Goal: Find specific page/section: Find specific page/section

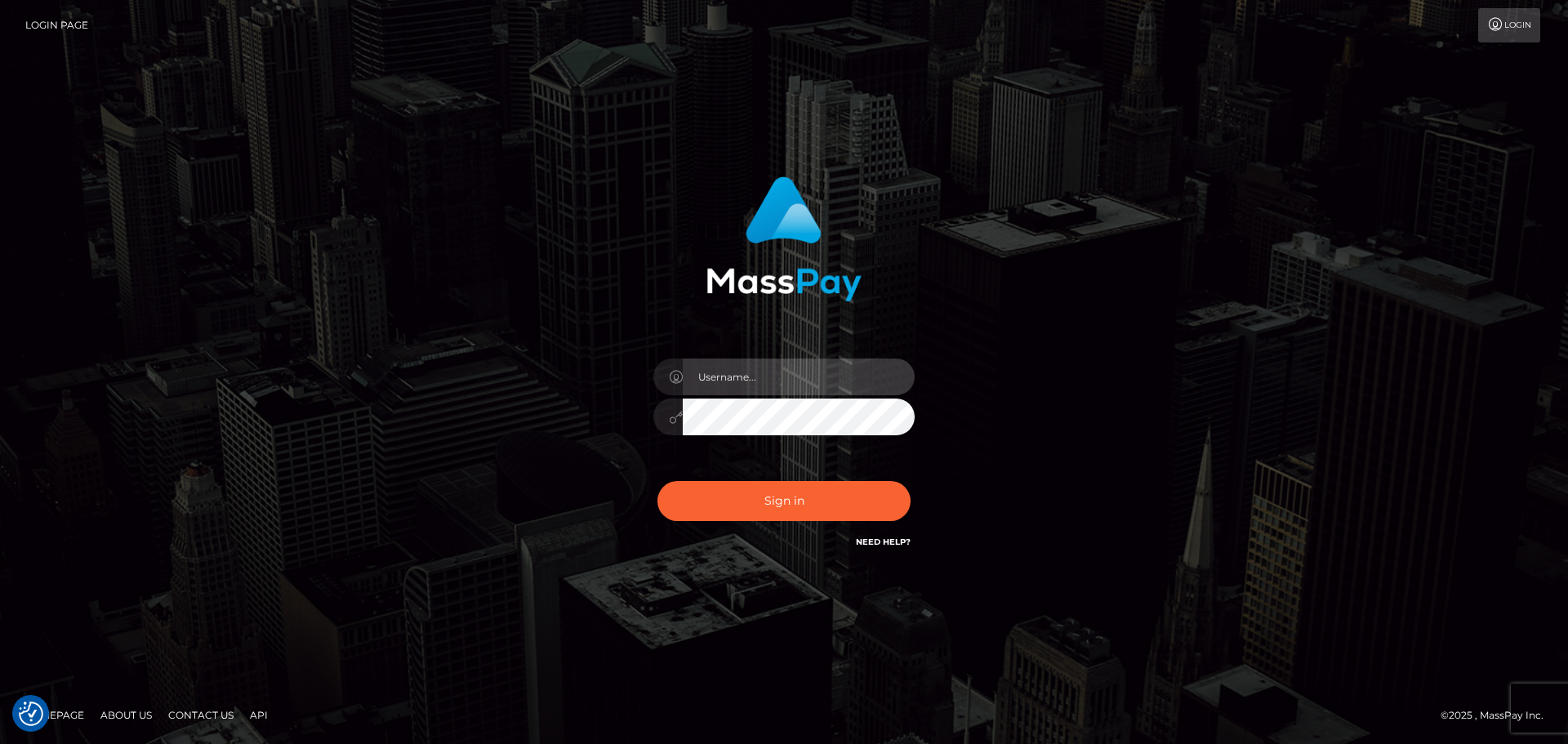
type input "Seleen"
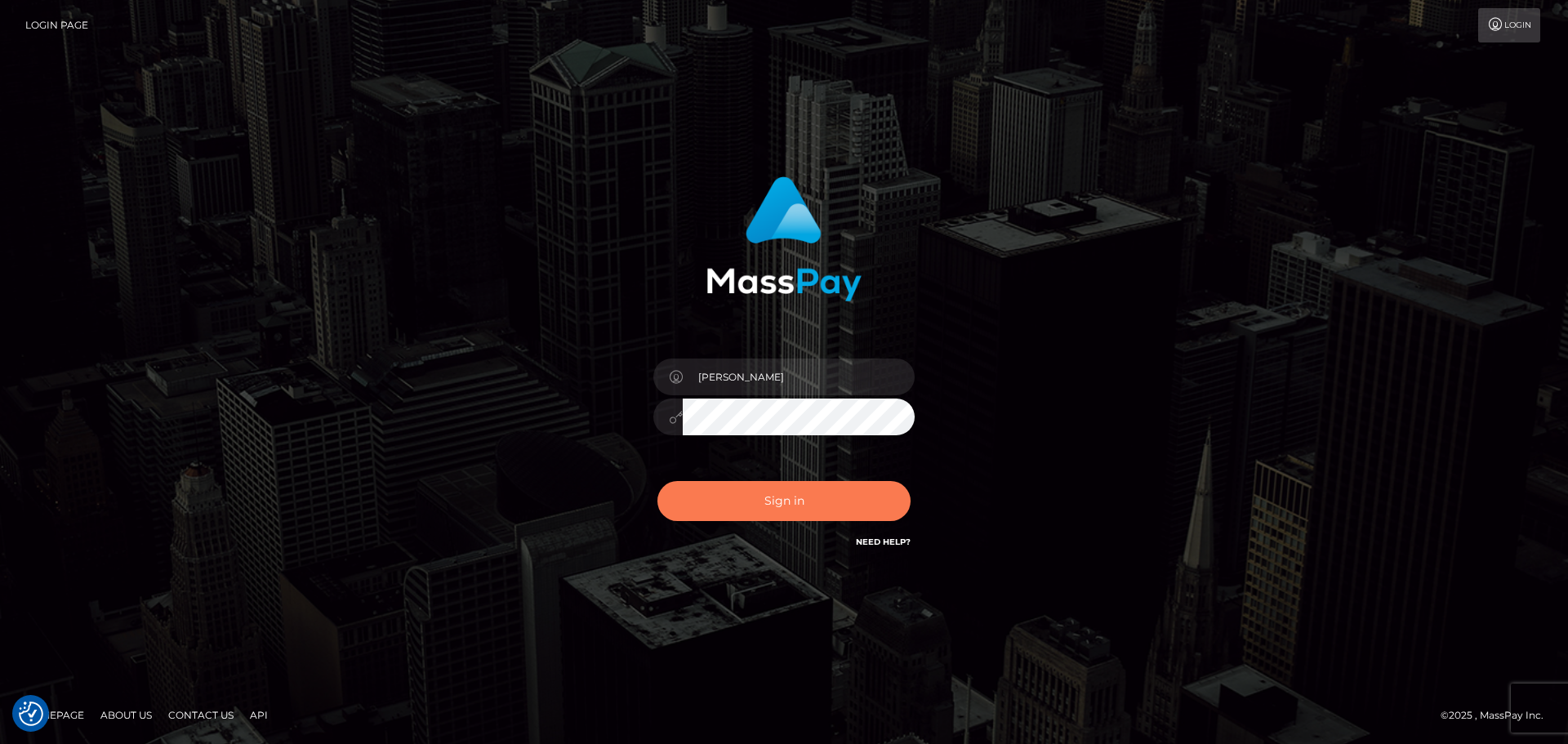
click at [797, 512] on button "Sign in" at bounding box center [784, 501] width 253 height 40
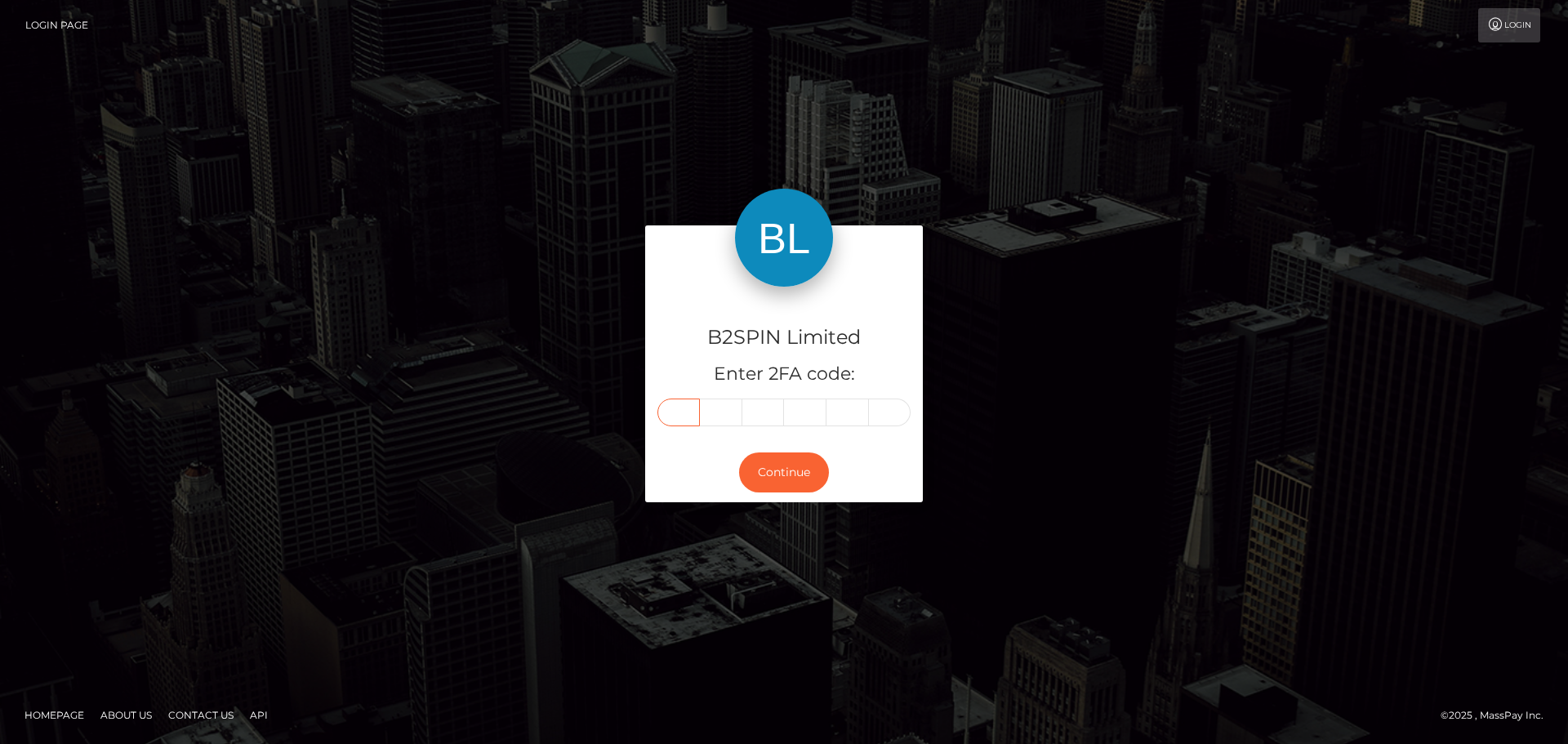
paste input "4"
type input "4"
type input "7"
type input "2"
type input "3"
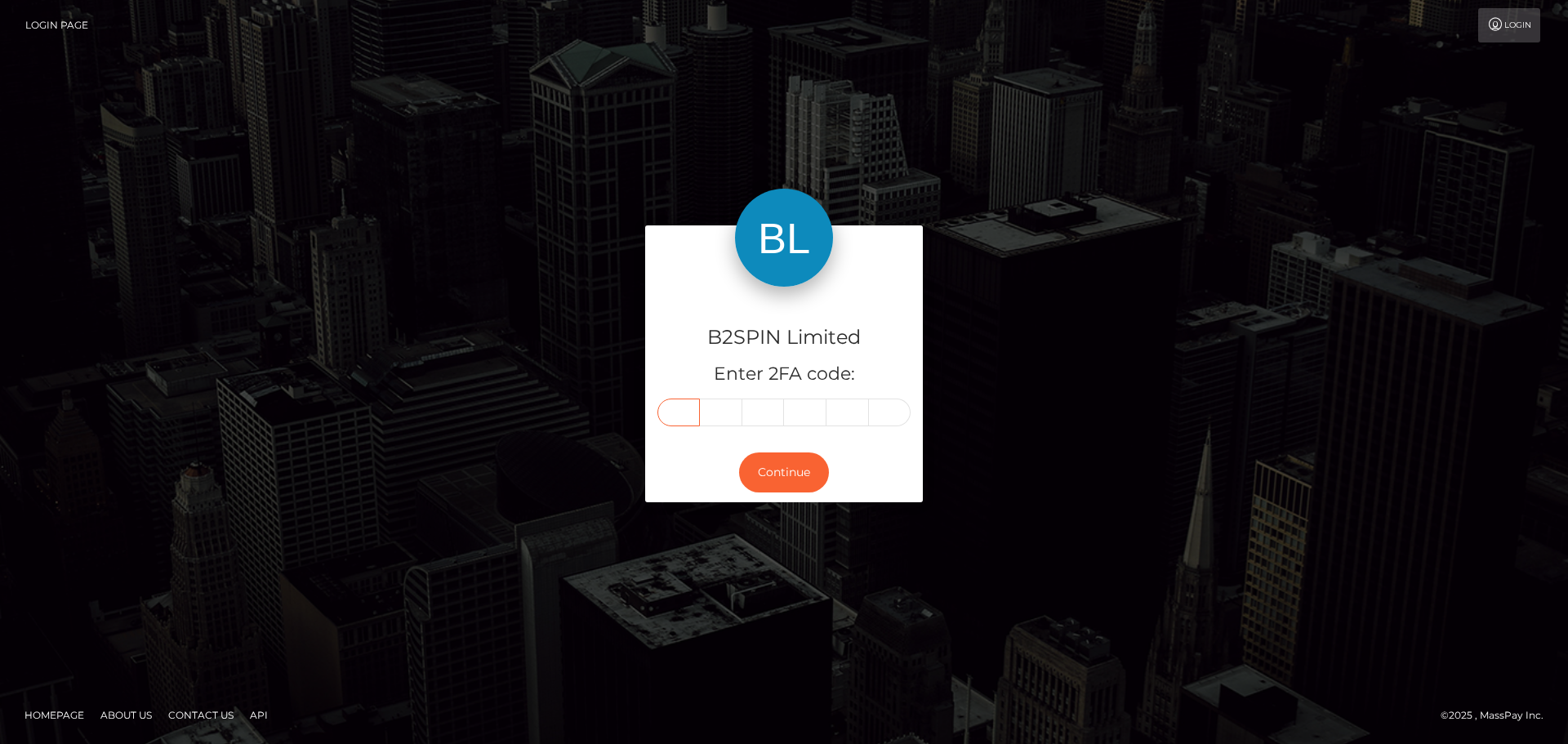
type input "6"
type input "3"
click at [791, 482] on button "Continue" at bounding box center [784, 473] width 90 height 40
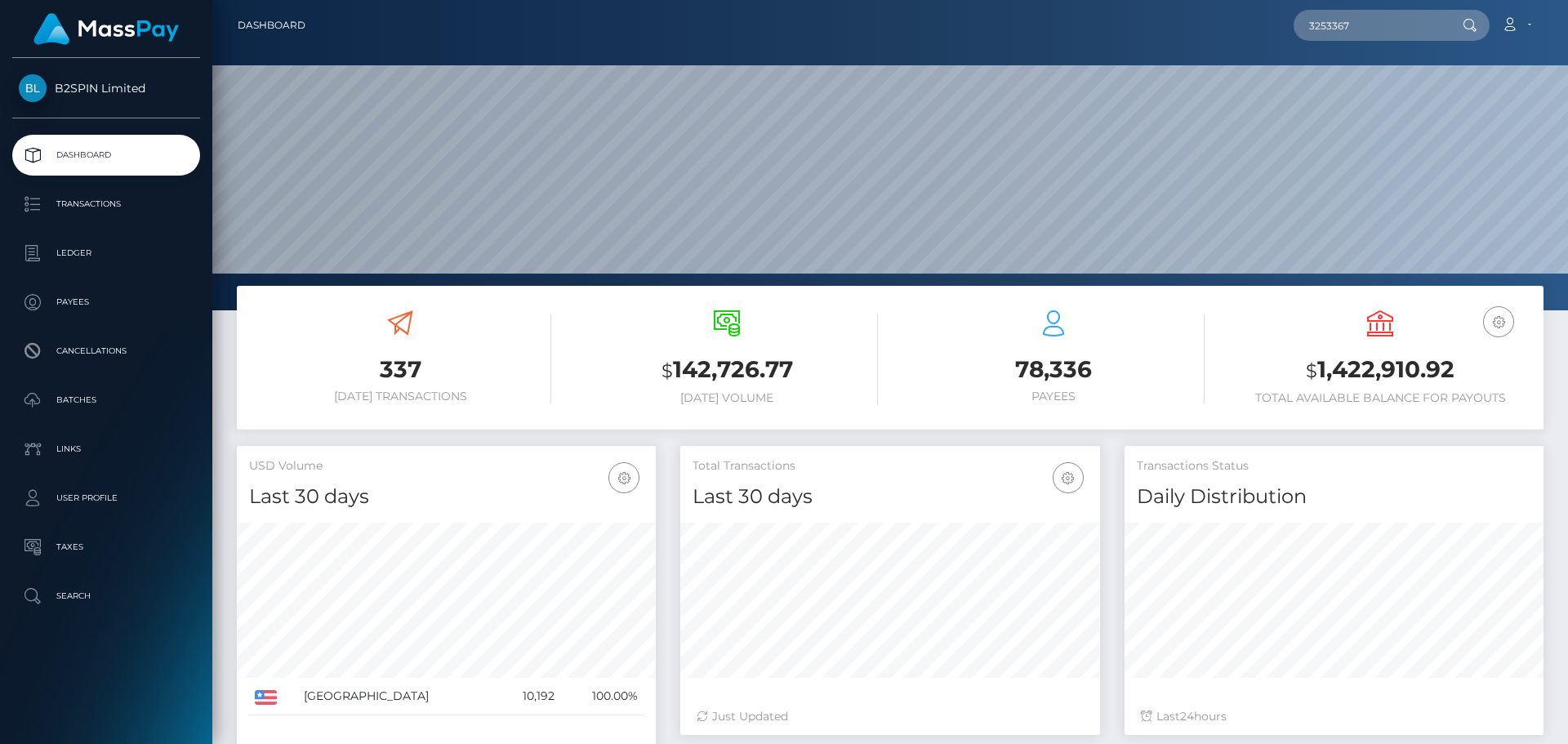
scroll to position [290, 420]
click at [1412, 35] on input "3253367" at bounding box center [1370, 25] width 153 height 31
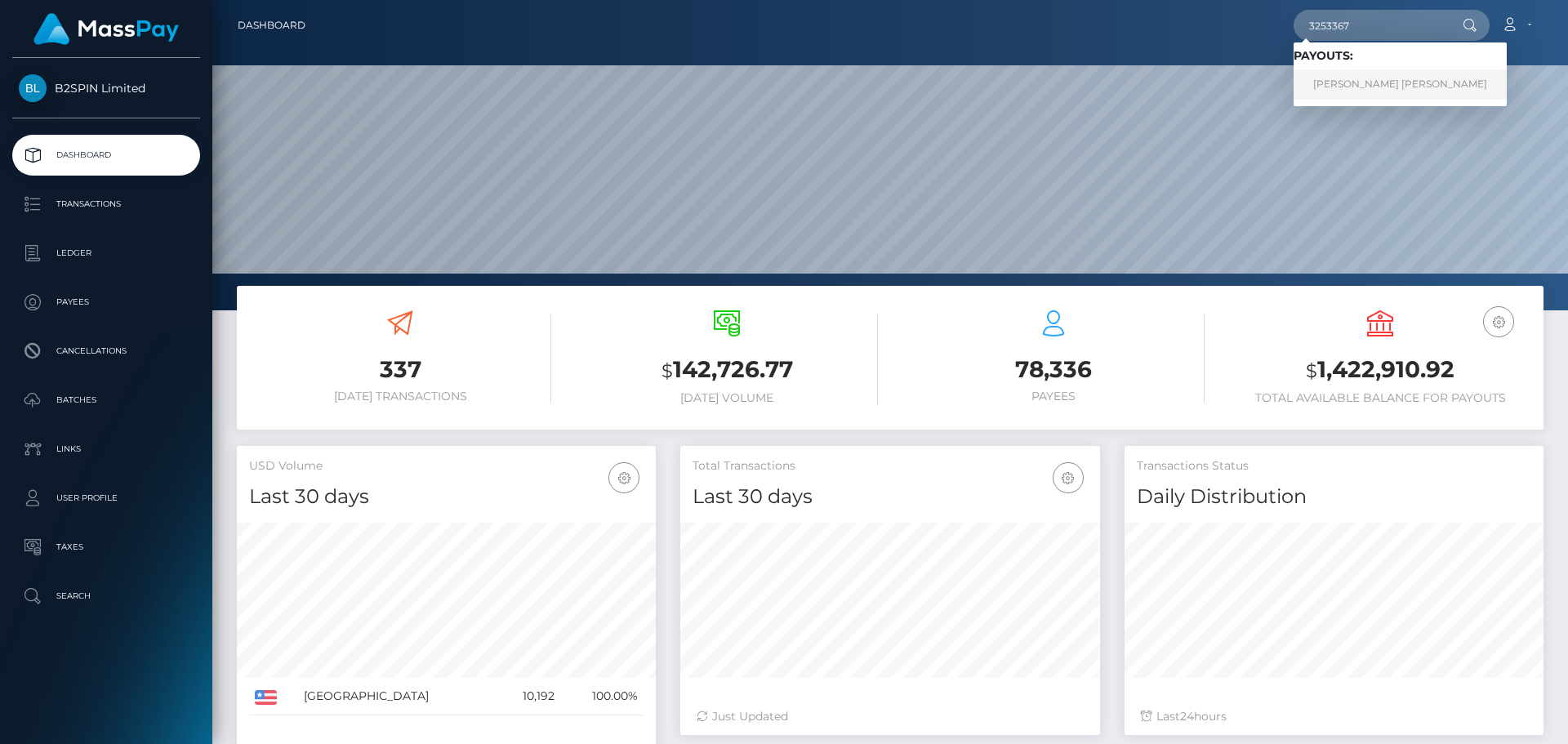
type input "3253367"
click at [1370, 78] on link "[PERSON_NAME] [PERSON_NAME]" at bounding box center [1401, 84] width 213 height 30
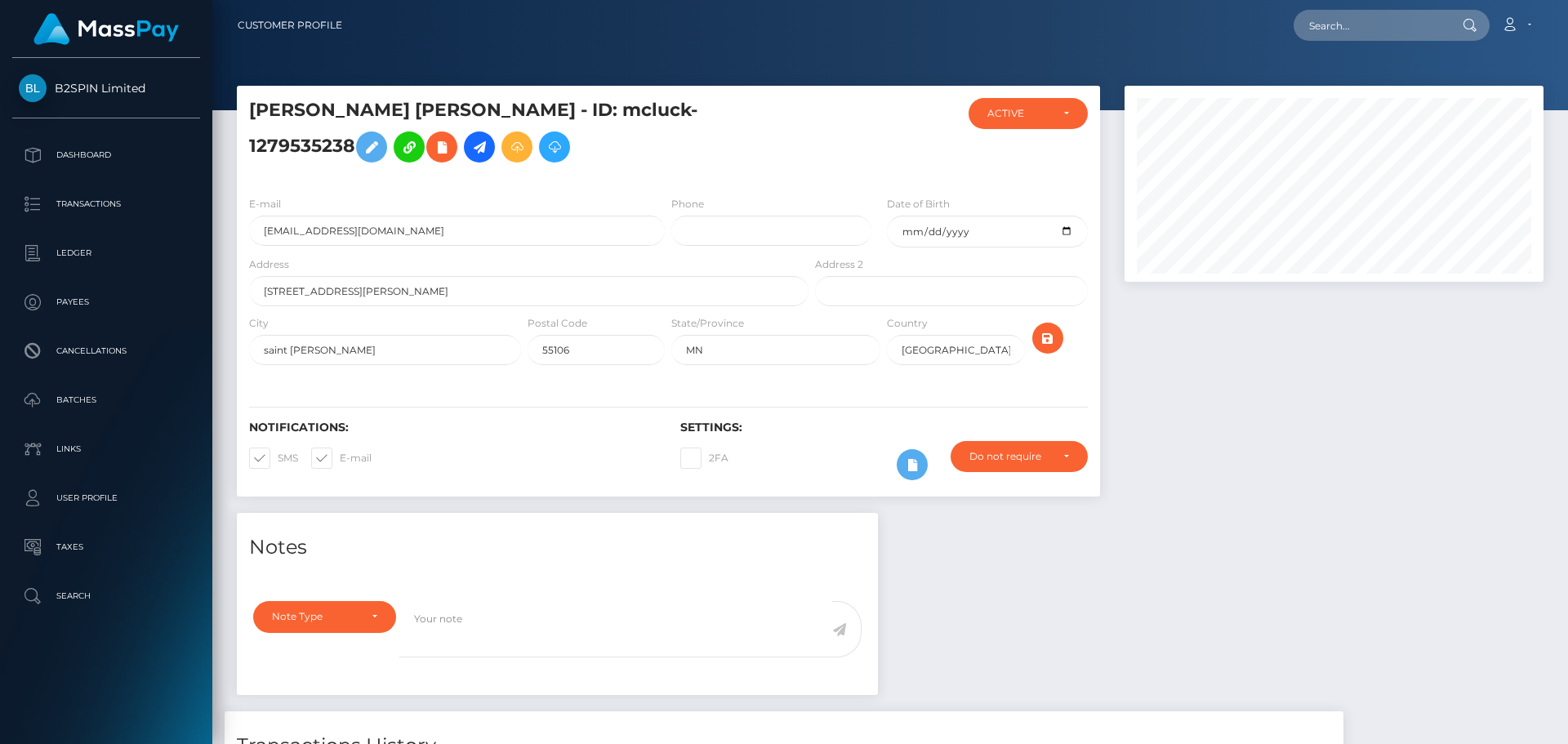
scroll to position [429, 0]
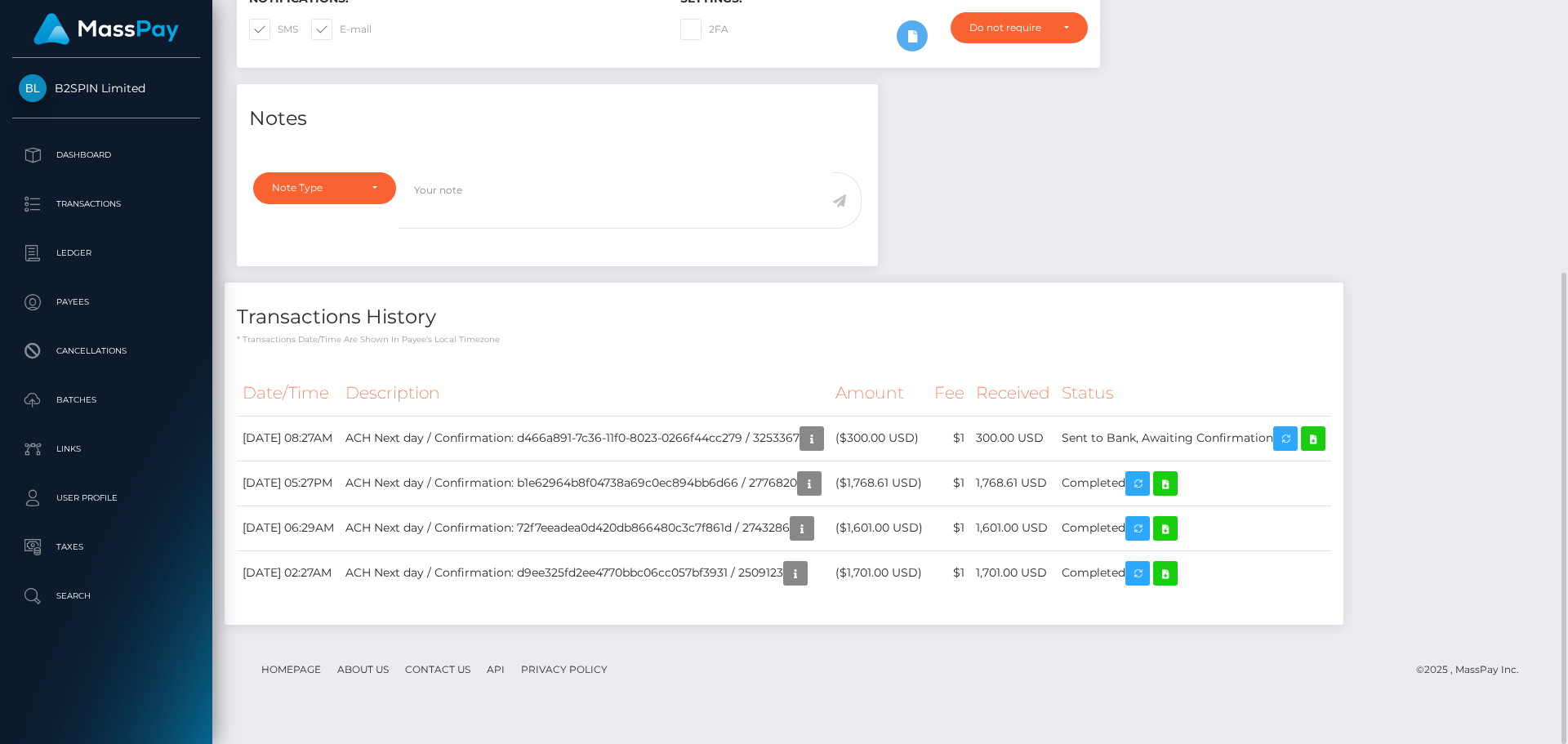
click at [1115, 181] on div "Notes Note Type Compliance Clear Compliance General Note Type" at bounding box center [890, 362] width 1331 height 558
click at [1239, 199] on div "Notes Note Type Compliance Clear Compliance General Note Type" at bounding box center [890, 362] width 1331 height 558
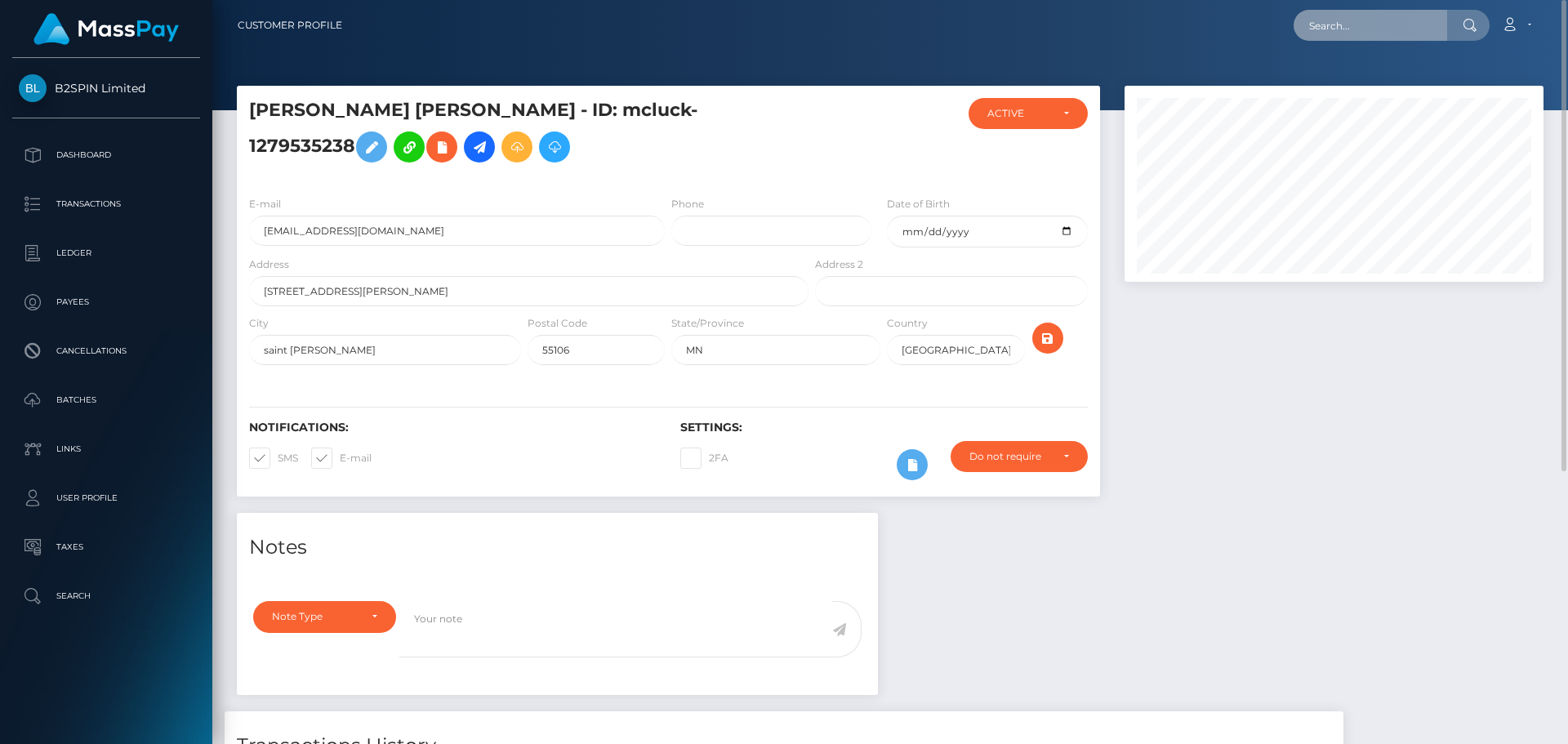
click at [1394, 23] on input "text" at bounding box center [1370, 25] width 153 height 31
paste input "3305321"
click at [1379, 29] on input "3305321" at bounding box center [1370, 25] width 153 height 31
paste input "4677"
click at [1365, 19] on input "3304677" at bounding box center [1370, 25] width 153 height 31
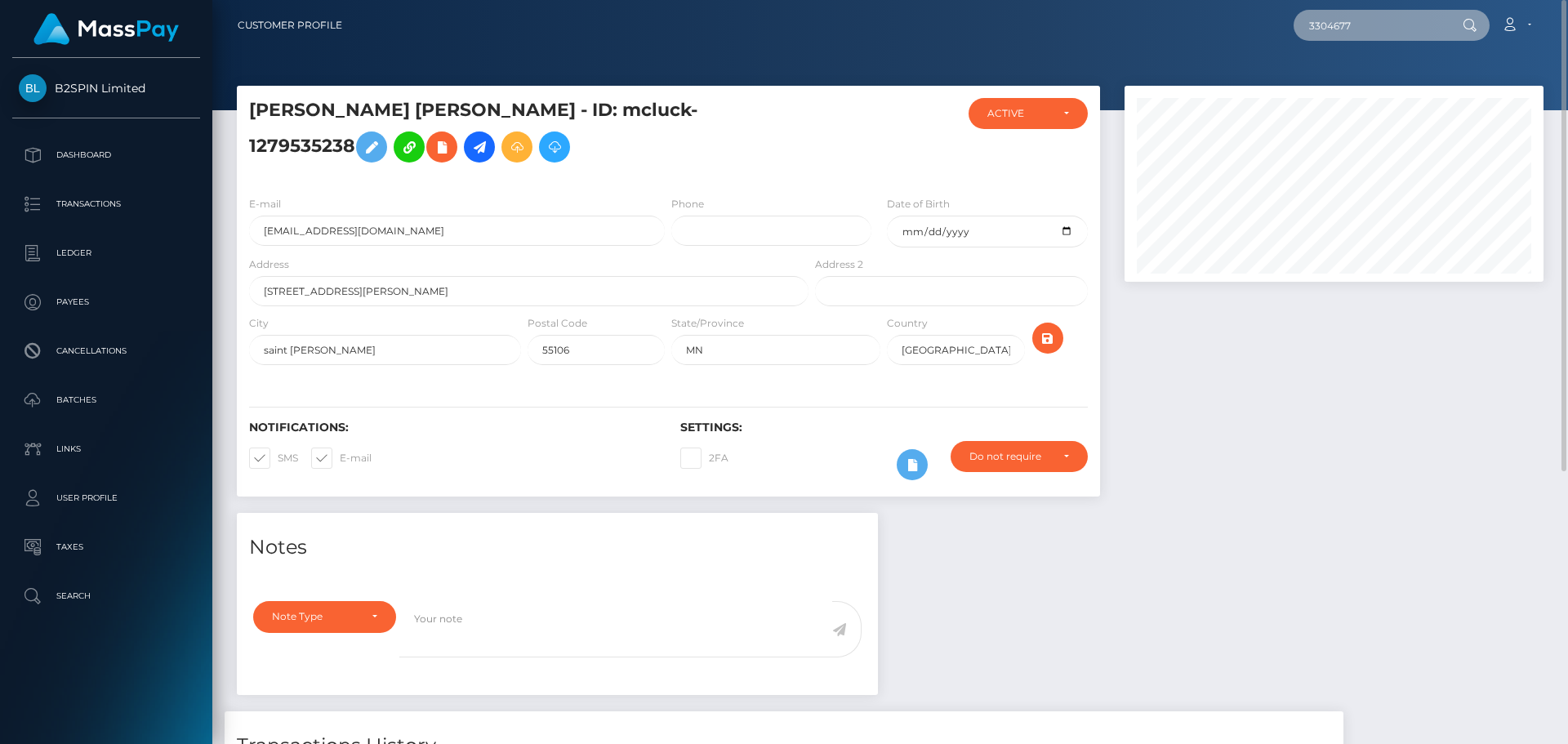
paste input "2019259883"
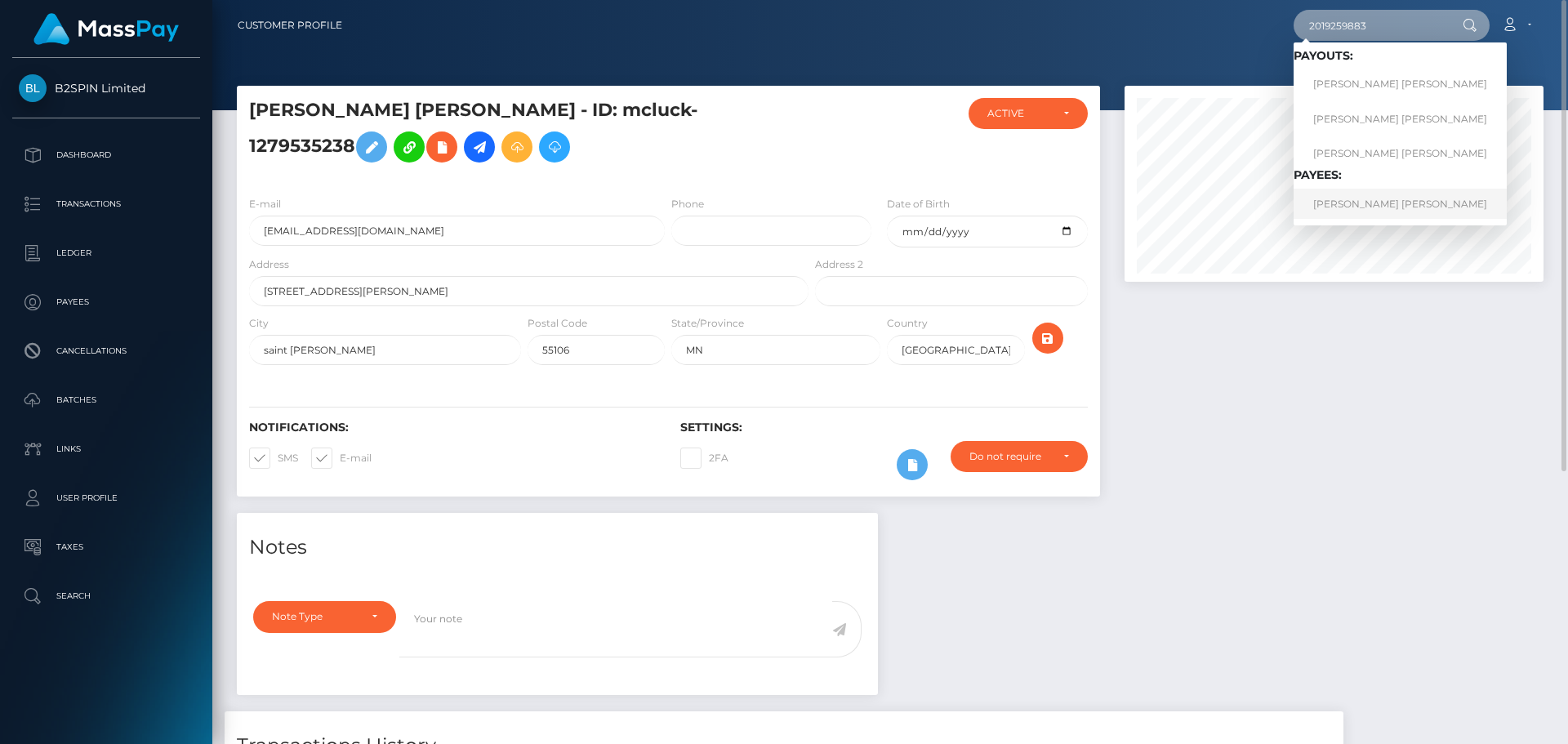
type input "2019259883"
click at [1378, 205] on link "JULIO CESAR JR ACEVES" at bounding box center [1401, 204] width 213 height 30
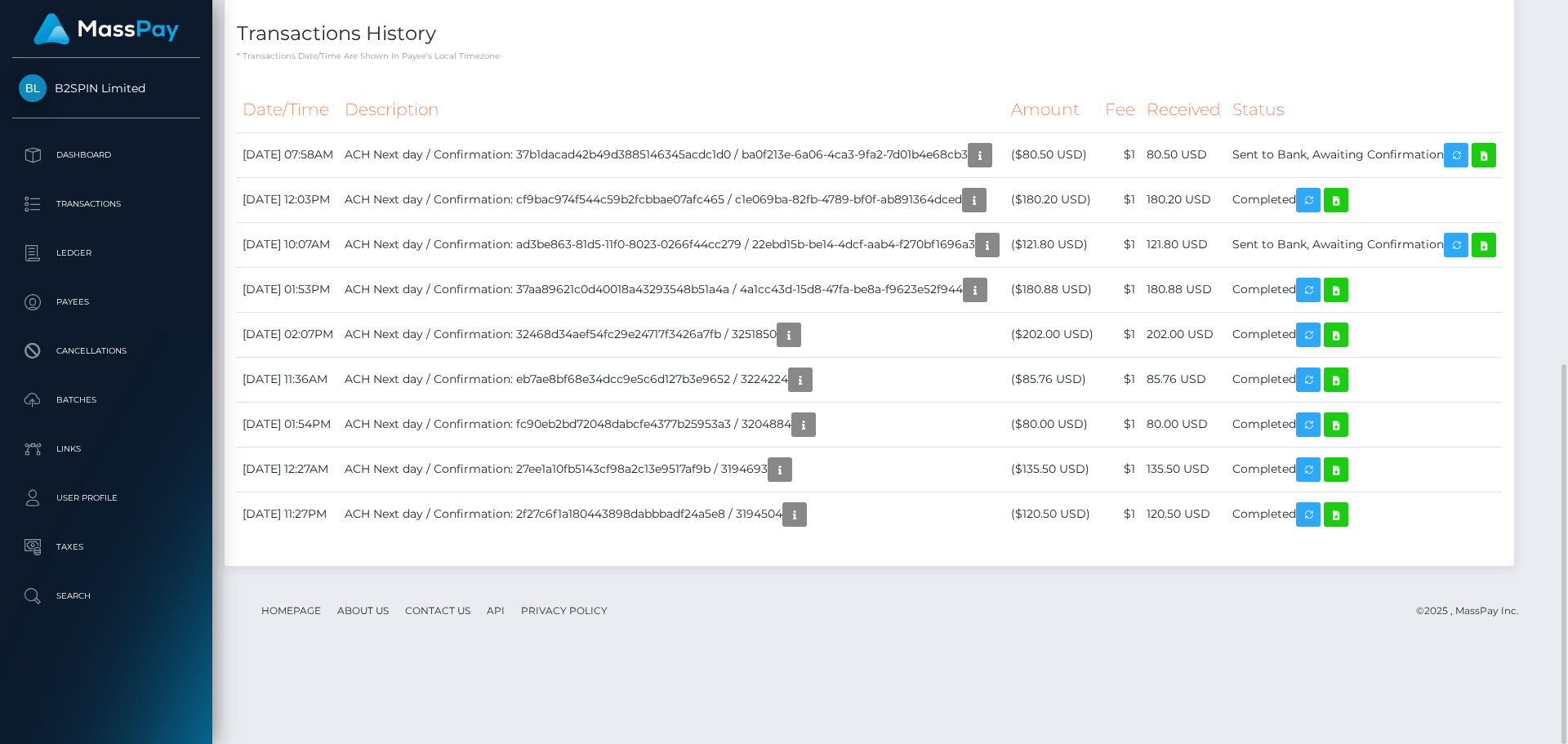
scroll to position [59, 0]
